Goal: Task Accomplishment & Management: Complete application form

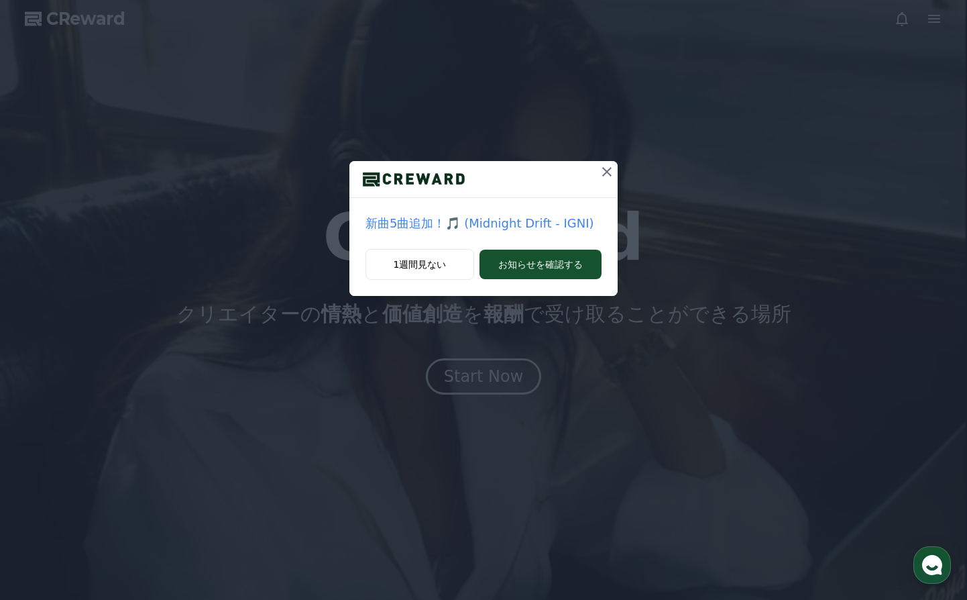
click at [602, 177] on icon at bounding box center [607, 172] width 16 height 16
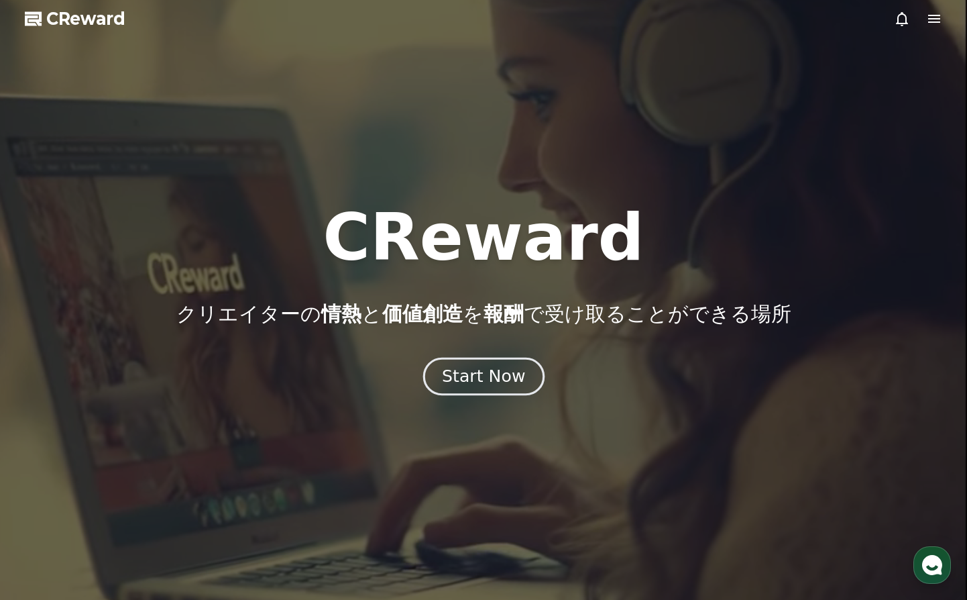
click at [482, 376] on div "Start Now" at bounding box center [483, 376] width 83 height 23
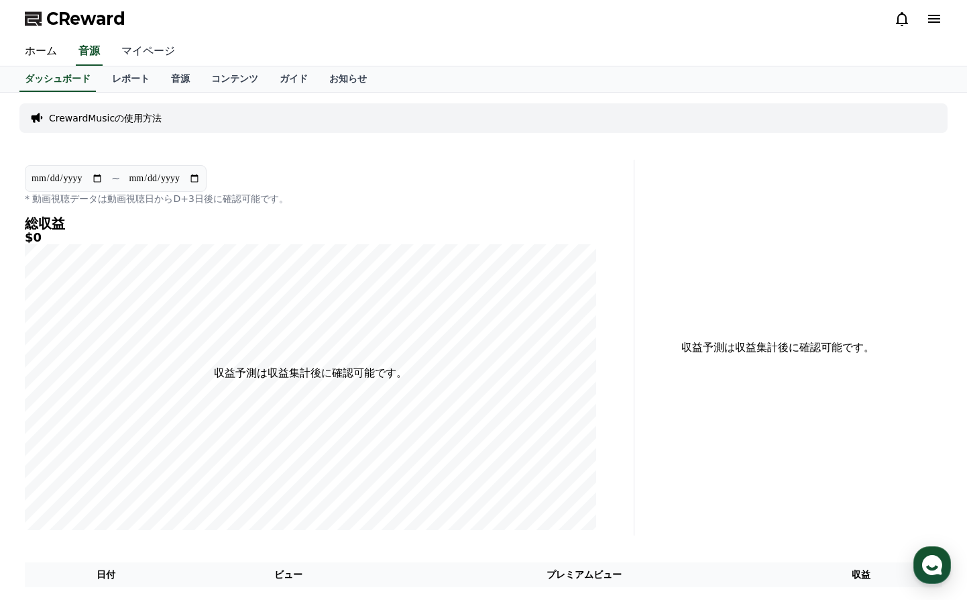
click at [138, 53] on link "マイページ" at bounding box center [148, 52] width 75 height 28
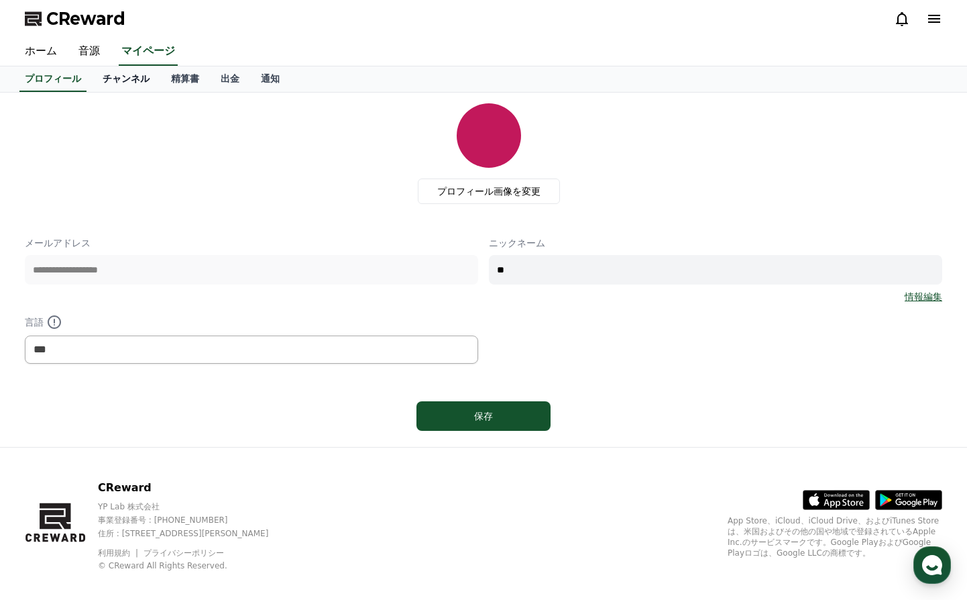
click at [122, 81] on link "チャンネル" at bounding box center [126, 78] width 68 height 25
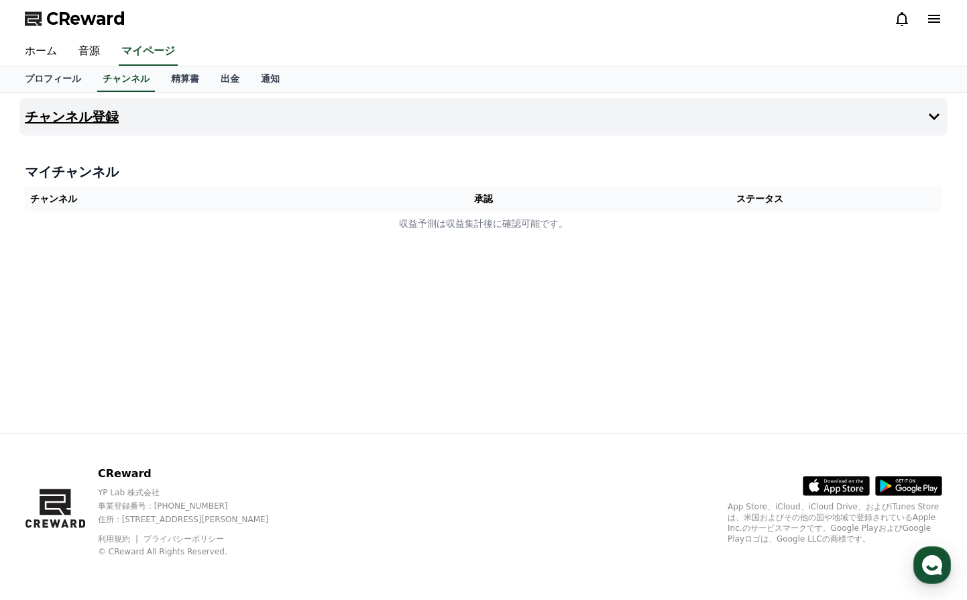
click at [93, 115] on h4 "チャンネル登録" at bounding box center [72, 116] width 94 height 15
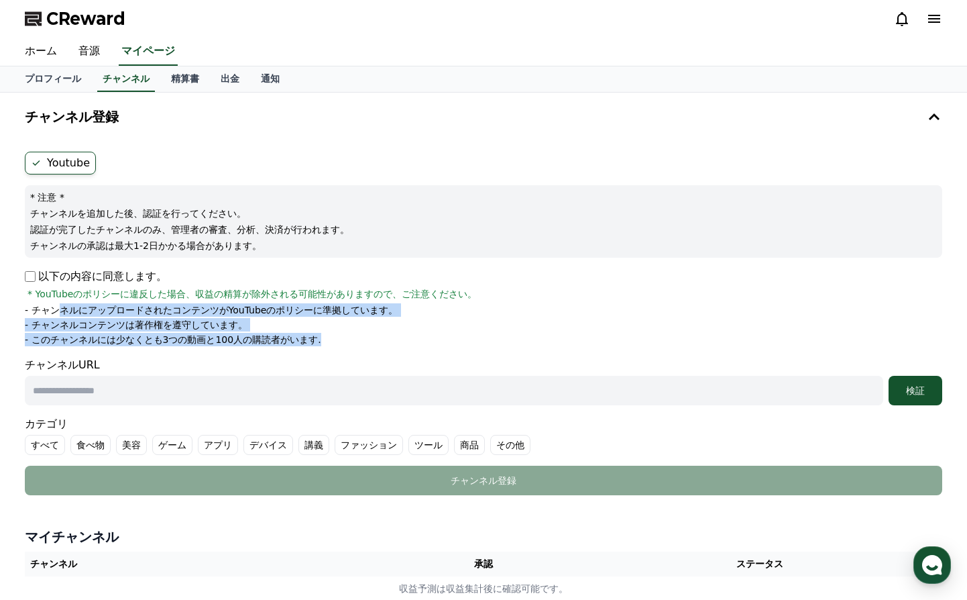
drag, startPoint x: 50, startPoint y: 313, endPoint x: 309, endPoint y: 343, distance: 260.7
click at [309, 343] on ul "- チャンネルにアップロードされたコンテンツがYouTubeのポリシーに準拠しています。 - チャンネルコンテンツは著作権を遵守しています。 - このチャンネ…" at bounding box center [484, 324] width 918 height 43
click at [341, 341] on li "- このチャンネルには少なくとも3つの動画と100人の購読者がいます." at bounding box center [484, 339] width 918 height 13
click at [159, 351] on form "Youtube * 注意 * チャンネルを追加した後、認証を行ってください。 認証が完了したチャンネルのみ、管理者の審査、分析、決済が行われます。 チャンネル…" at bounding box center [484, 323] width 918 height 343
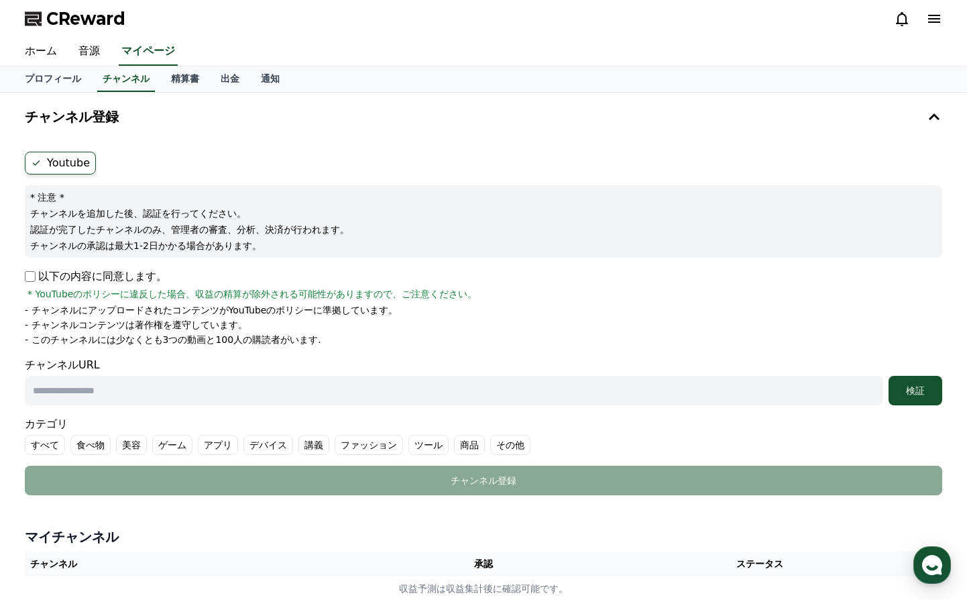
scroll to position [179, 0]
